Goal: Obtain resource: Obtain resource

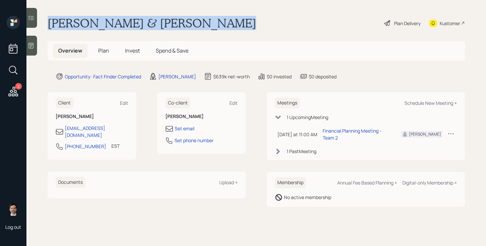
drag, startPoint x: 214, startPoint y: 24, endPoint x: 51, endPoint y: 26, distance: 163.3
click at [51, 26] on div "[PERSON_NAME] & [PERSON_NAME] Plan Delivery Kustomer" at bounding box center [256, 23] width 417 height 15
copy h1 "[PERSON_NAME] & [PERSON_NAME]"
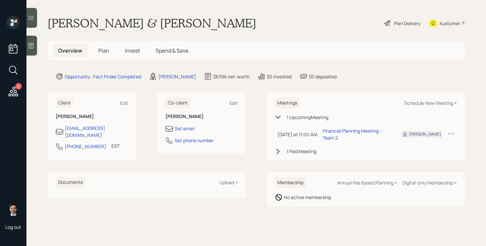
click at [102, 48] on span "Plan" at bounding box center [103, 50] width 11 height 7
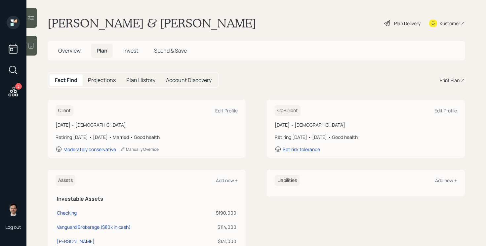
click at [453, 81] on div "Print Plan" at bounding box center [450, 80] width 20 height 7
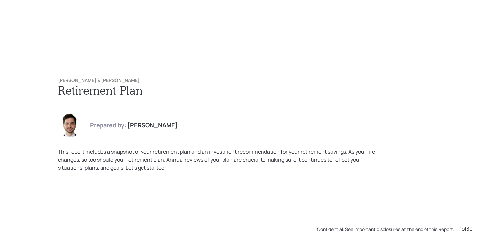
click at [240, 113] on div "[PERSON_NAME] & [PERSON_NAME] Retirement Plan Prepared by: [PERSON_NAME] This r…" at bounding box center [243, 124] width 397 height 120
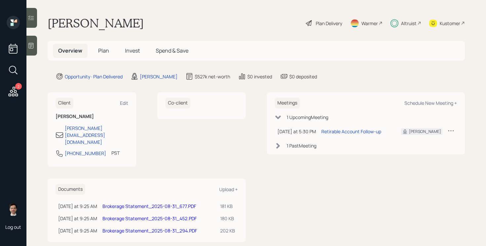
click at [105, 48] on span "Plan" at bounding box center [103, 50] width 11 height 7
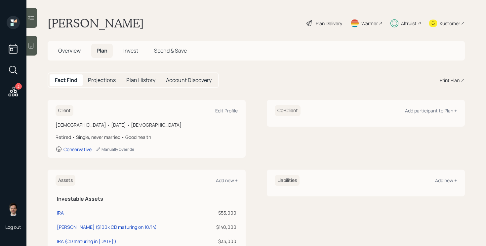
scroll to position [98, 0]
